Goal: Find specific page/section: Find specific page/section

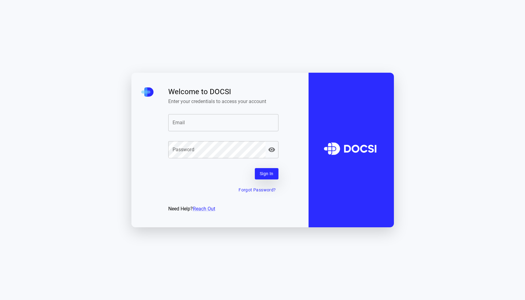
type input "**********"
click at [266, 172] on button "Sign In" at bounding box center [267, 173] width 24 height 11
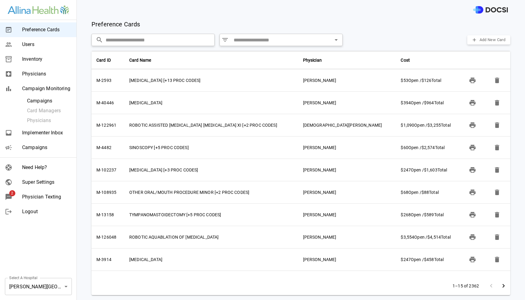
click at [44, 146] on span "Campaigns" at bounding box center [46, 147] width 49 height 7
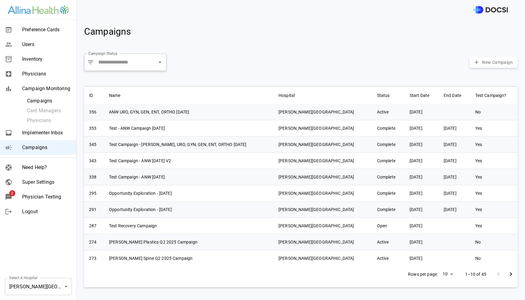
click at [40, 195] on span "Physician Texting" at bounding box center [46, 196] width 49 height 7
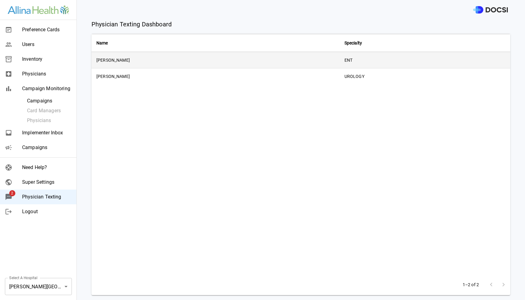
click at [157, 65] on td "[PERSON_NAME]" at bounding box center [215, 60] width 248 height 16
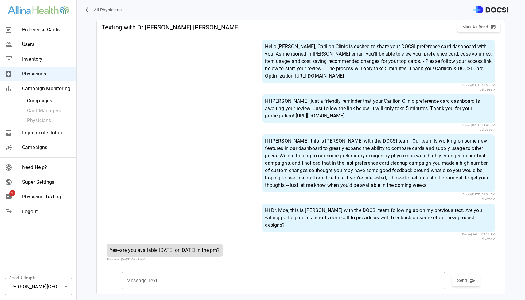
scroll to position [10, 0]
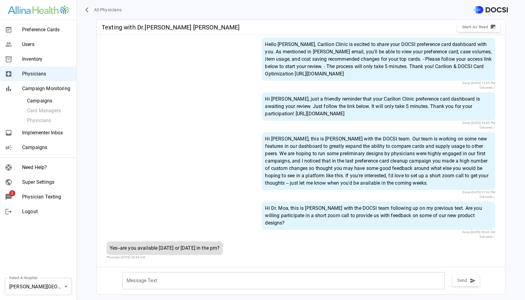
click at [53, 197] on span "Physician Texting" at bounding box center [46, 196] width 49 height 7
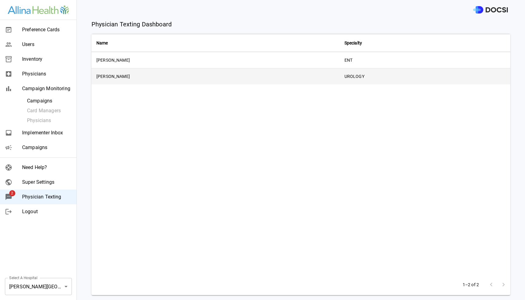
click at [141, 81] on td "[PERSON_NAME]" at bounding box center [215, 76] width 248 height 16
